Goal: Information Seeking & Learning: Find specific fact

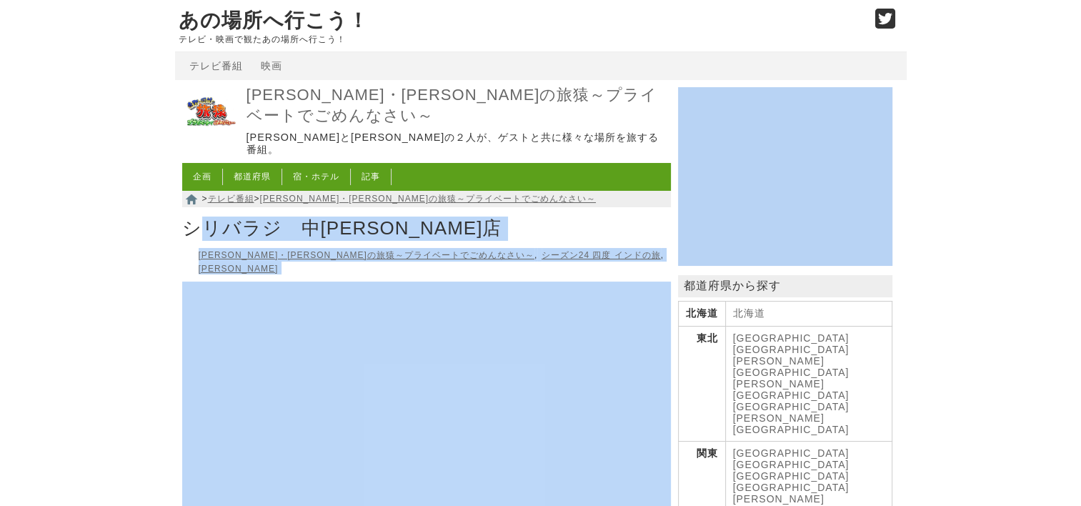
drag, startPoint x: 154, startPoint y: 215, endPoint x: 209, endPoint y: 216, distance: 55.0
drag, startPoint x: 209, startPoint y: 216, endPoint x: 110, endPoint y: 196, distance: 100.7
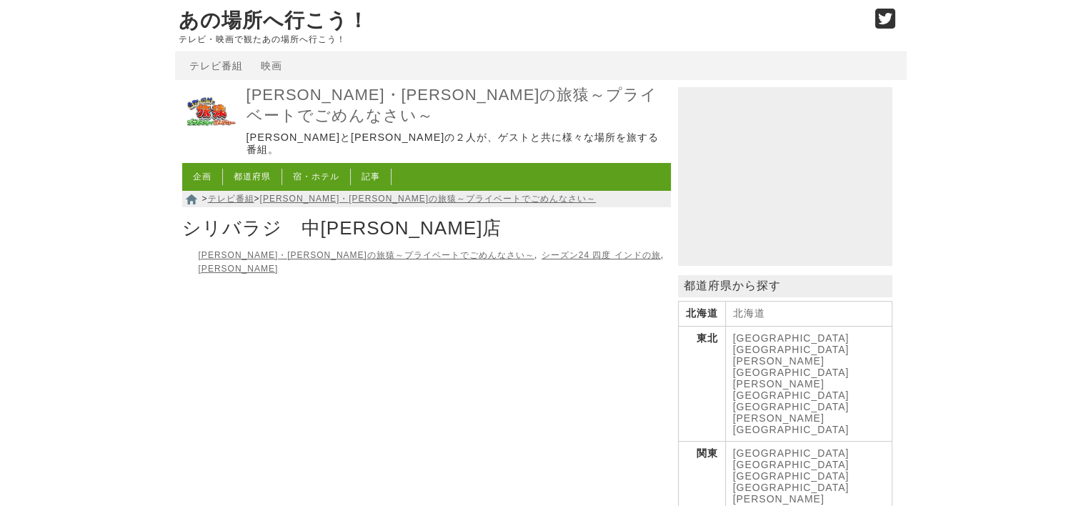
drag, startPoint x: 175, startPoint y: 209, endPoint x: 166, endPoint y: 200, distance: 12.6
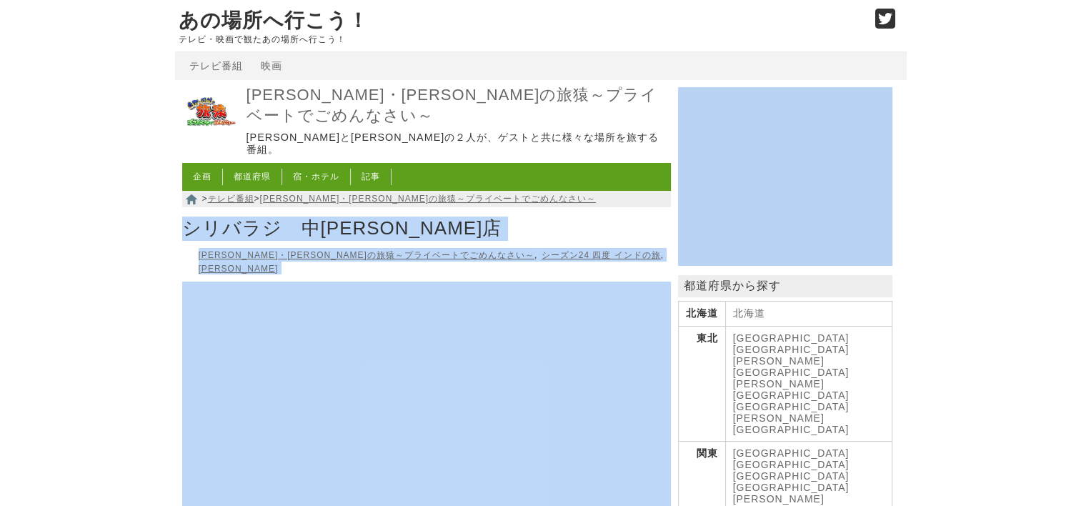
drag, startPoint x: 169, startPoint y: 200, endPoint x: 224, endPoint y: 201, distance: 55.0
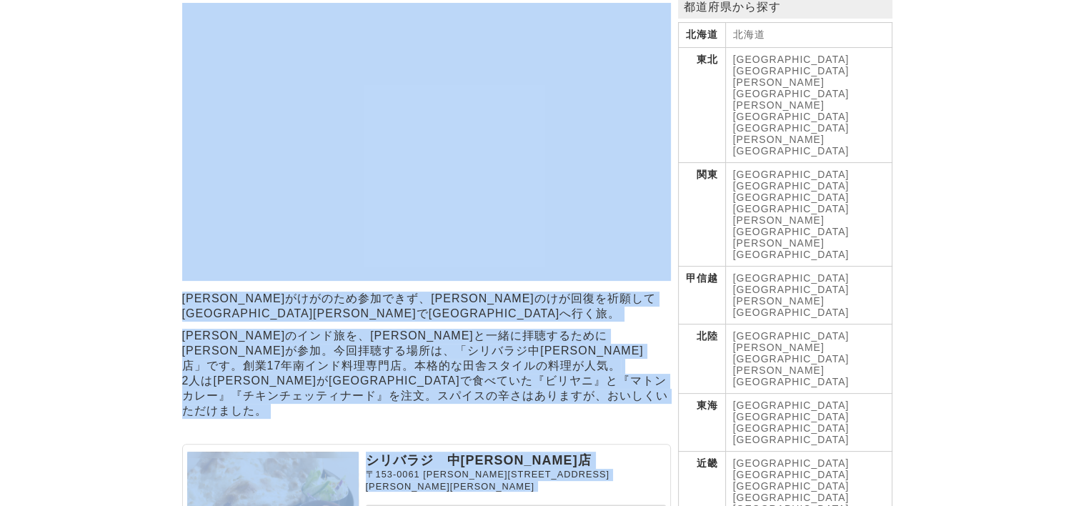
scroll to position [286, 0]
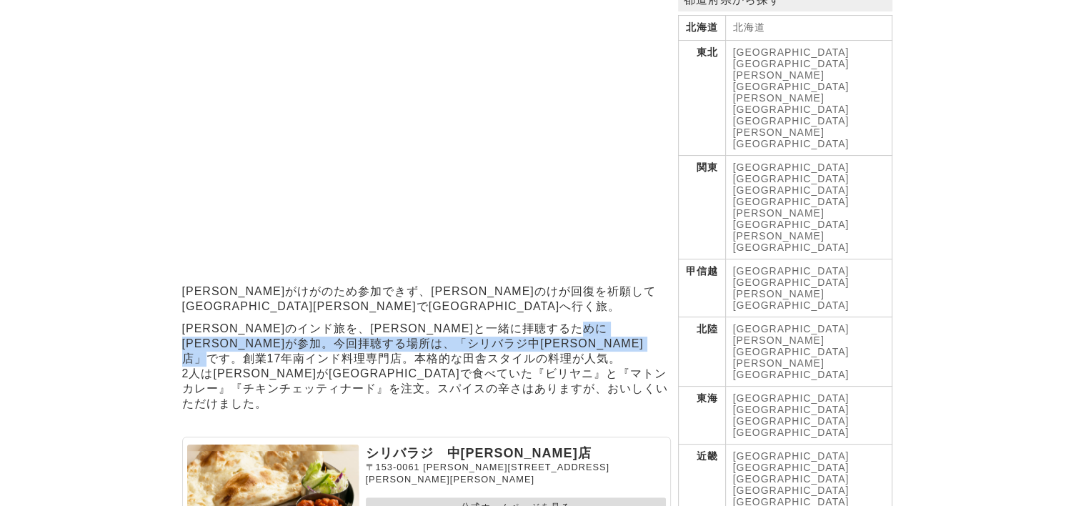
drag, startPoint x: 216, startPoint y: 306, endPoint x: 191, endPoint y: 326, distance: 31.6
click at [191, 326] on section "[PERSON_NAME]のインド旅を、[PERSON_NAME]と一緒に拝聴するために[PERSON_NAME]が参加。今回拝聴する場所は、「シリバラジ中[…" at bounding box center [426, 366] width 489 height 90
copy section "シリバラジ中[PERSON_NAME] 店"
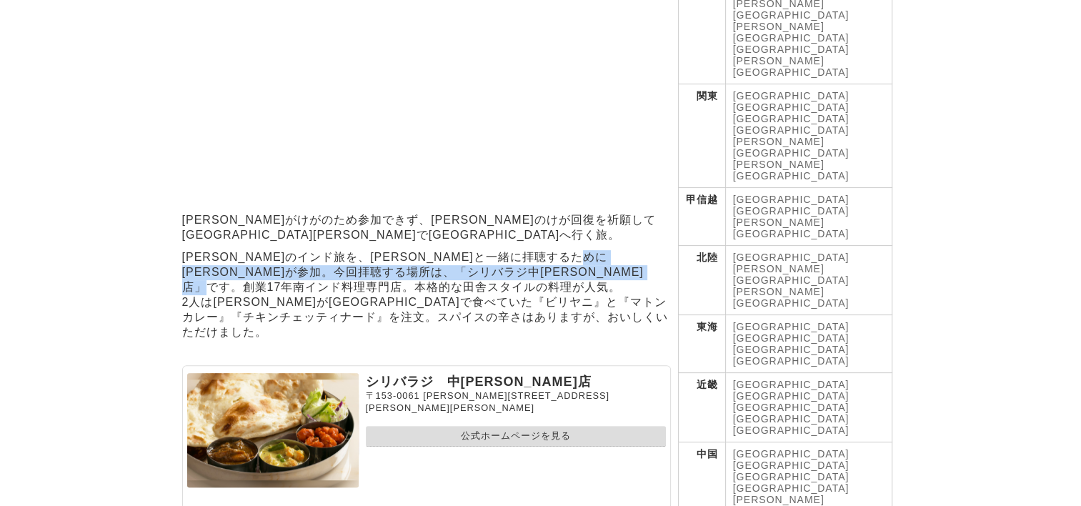
scroll to position [571, 0]
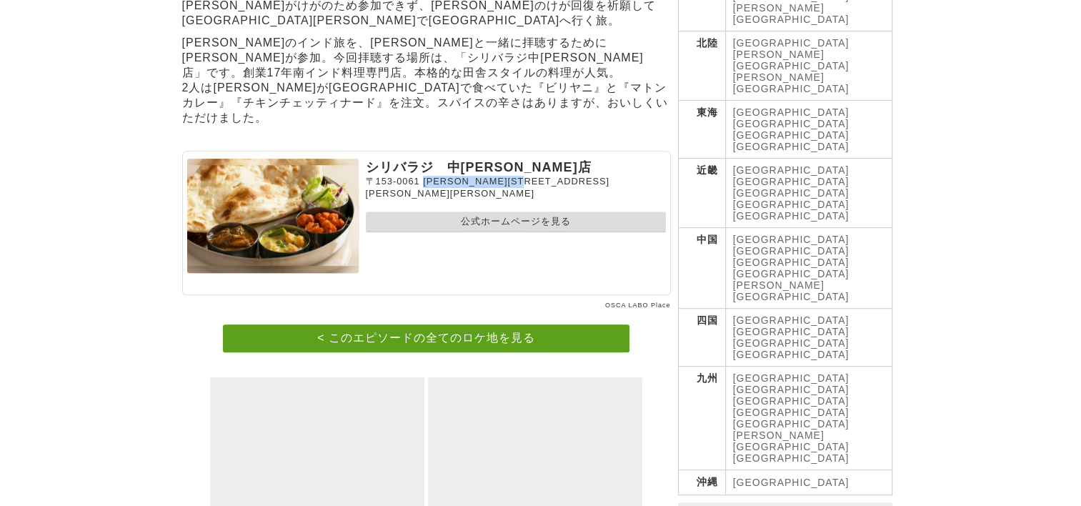
drag, startPoint x: 547, startPoint y: 139, endPoint x: 424, endPoint y: 146, distance: 123.1
click at [424, 176] on p "[STREET_ADDRESS][PERSON_NAME][PERSON_NAME][PERSON_NAME]" at bounding box center [516, 187] width 300 height 23
copy span "[PERSON_NAME][STREET_ADDRESS][PERSON_NAME][PERSON_NAME]"
